Goal: Task Accomplishment & Management: Use online tool/utility

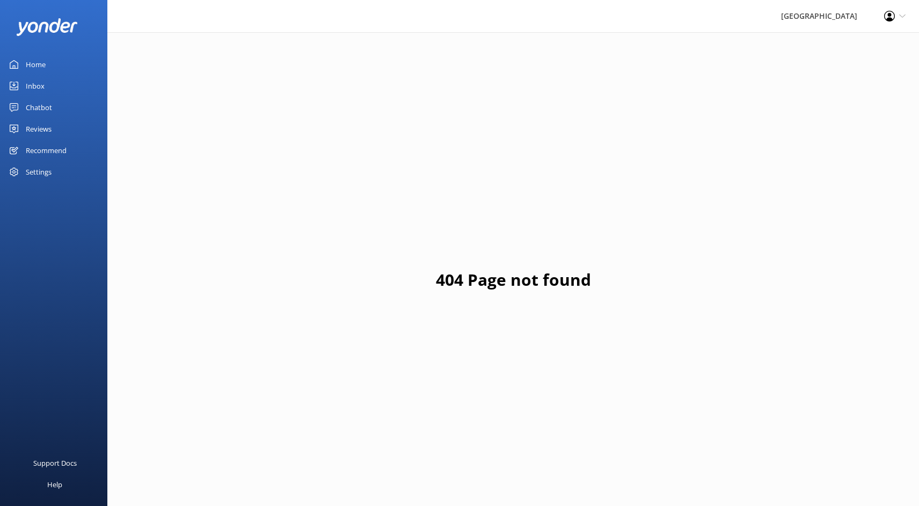
click at [40, 105] on div "Chatbot" at bounding box center [39, 107] width 26 height 21
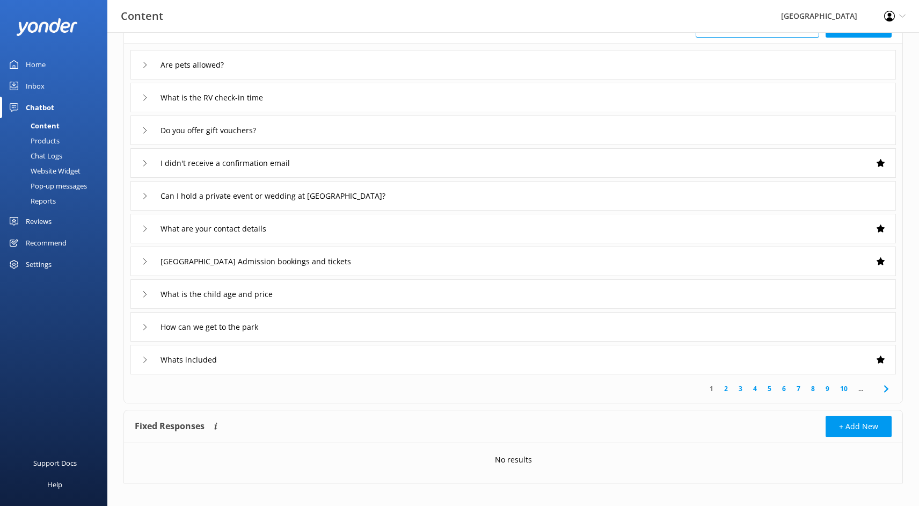
scroll to position [88, 0]
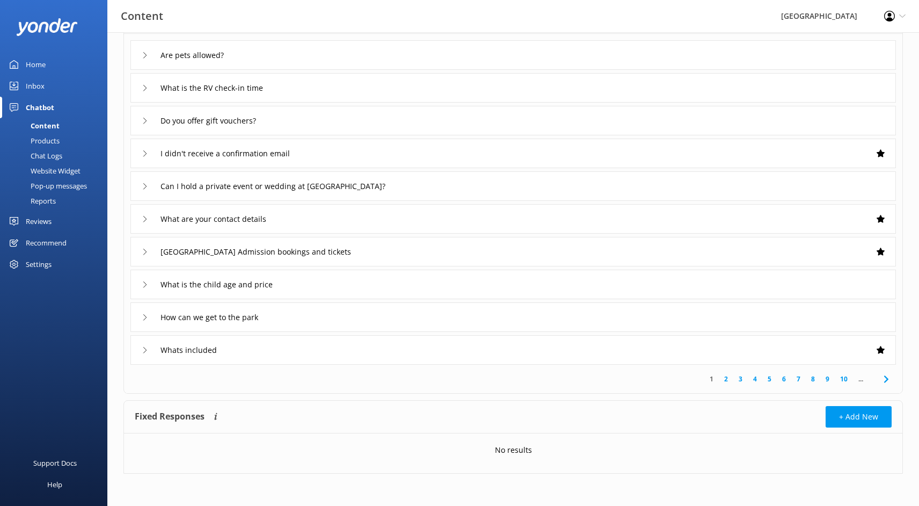
click at [48, 157] on div "Chat Logs" at bounding box center [34, 155] width 56 height 15
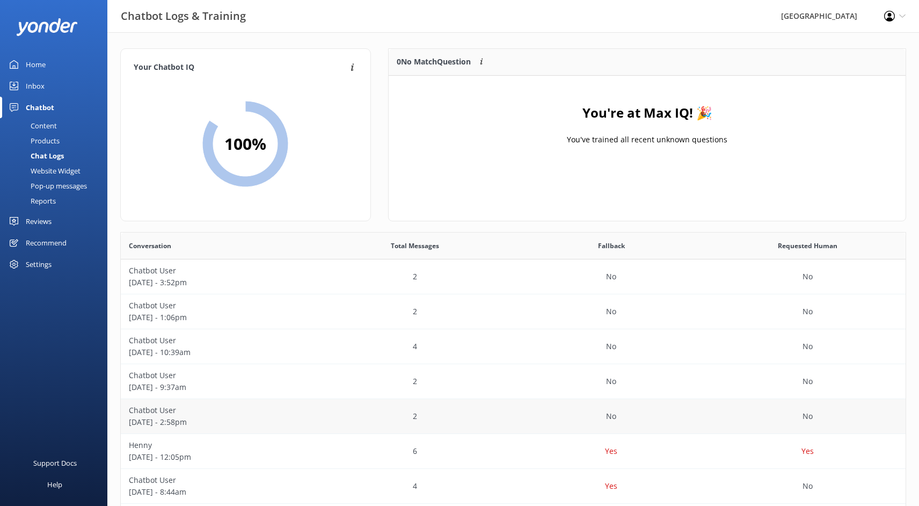
scroll to position [162, 0]
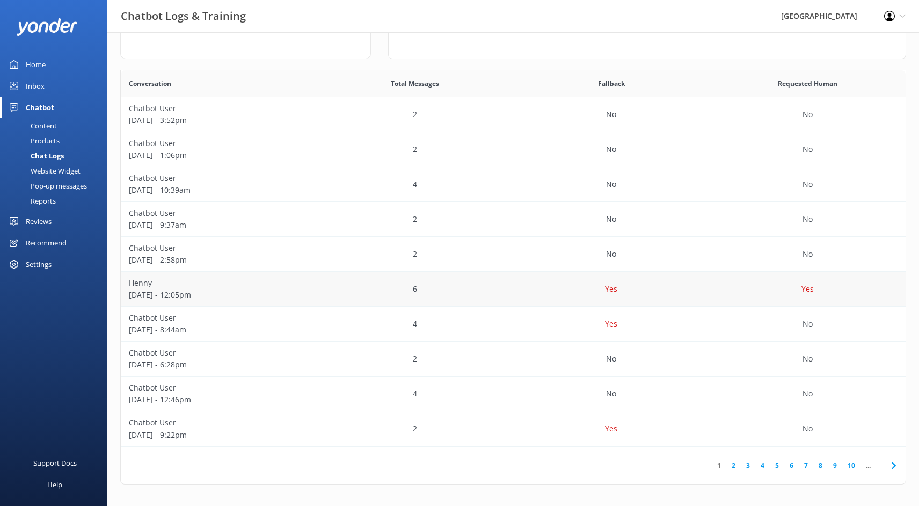
click at [185, 291] on p "October 02 - 12:05pm" at bounding box center [219, 295] width 180 height 12
